Goal: Task Accomplishment & Management: Use online tool/utility

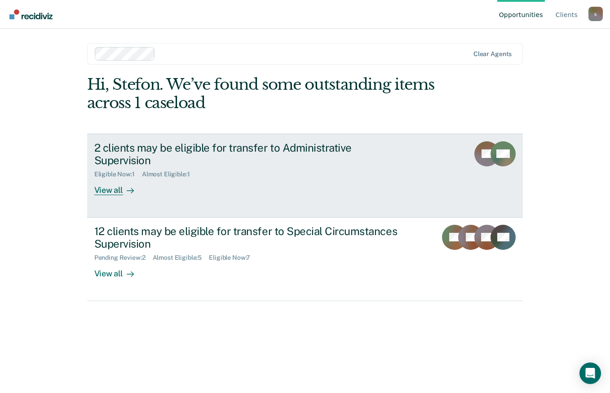
click at [112, 179] on div "View all" at bounding box center [119, 187] width 50 height 18
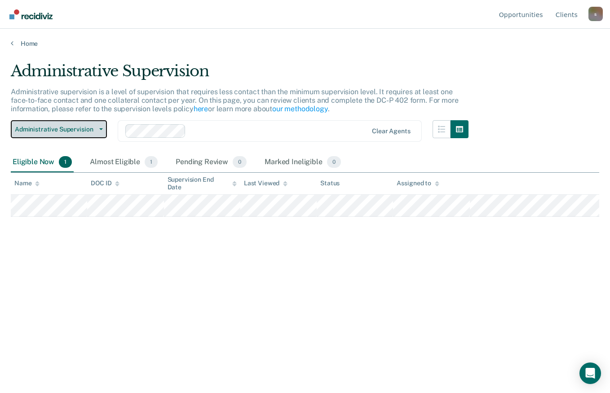
click at [95, 132] on span "Administrative Supervision" at bounding box center [55, 130] width 81 height 8
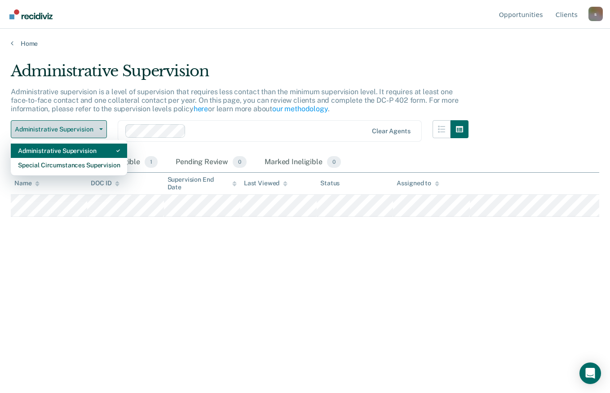
click at [37, 167] on div "Special Circumstances Supervision" at bounding box center [69, 165] width 102 height 14
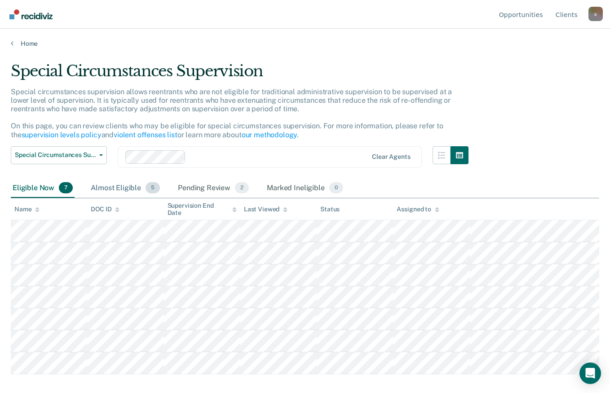
click at [107, 190] on div "Almost Eligible 5" at bounding box center [125, 189] width 73 height 20
